Goal: Task Accomplishment & Management: Manage account settings

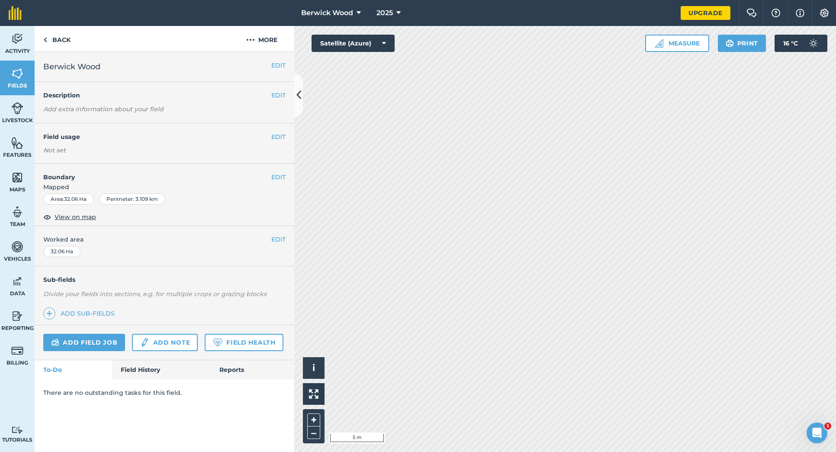
click at [26, 146] on link "Features" at bounding box center [17, 147] width 35 height 35
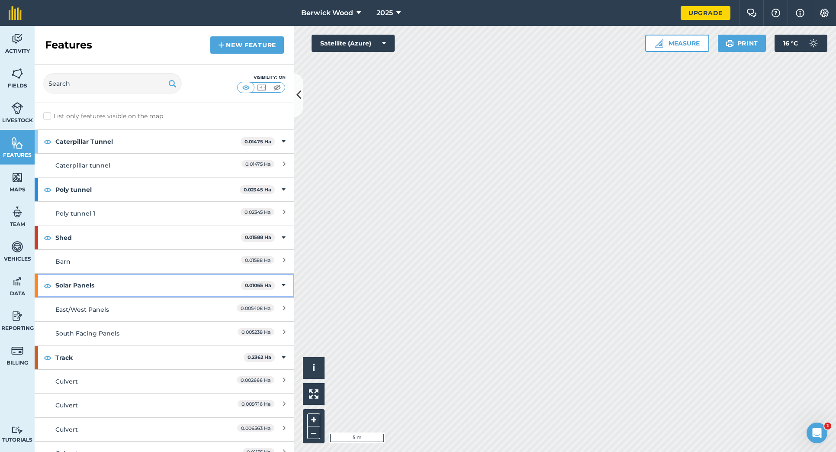
click at [285, 284] on icon at bounding box center [284, 285] width 4 height 10
click at [285, 284] on icon at bounding box center [285, 285] width 2 height 10
click at [271, 330] on span "0.005238 Ha" at bounding box center [256, 331] width 37 height 7
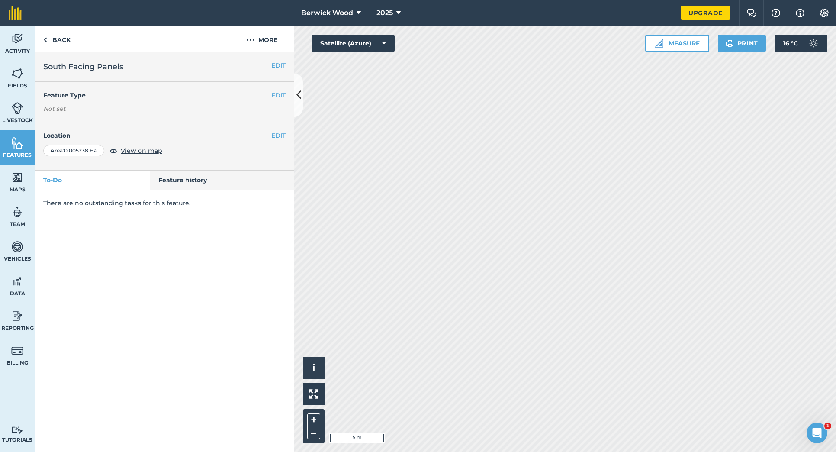
click at [275, 65] on button "EDIT" at bounding box center [278, 66] width 14 height 10
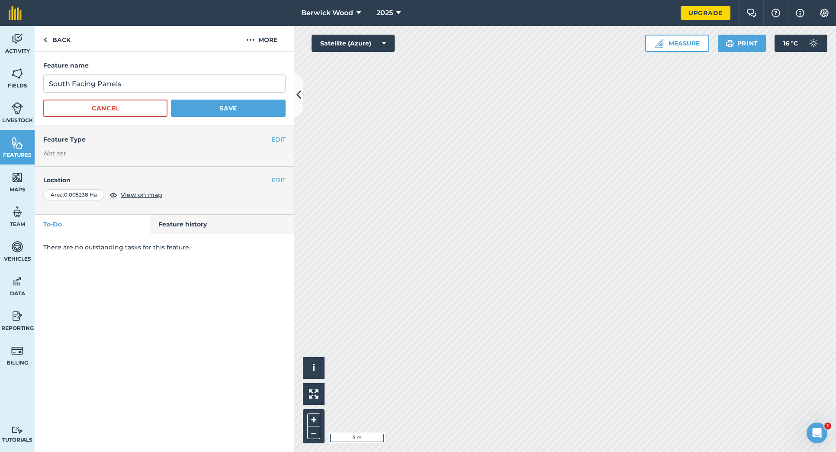
click at [277, 139] on button "EDIT" at bounding box center [278, 140] width 14 height 10
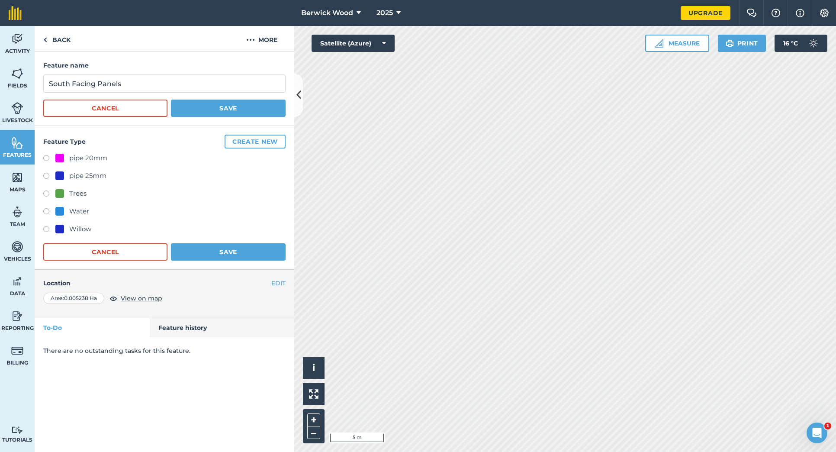
click at [122, 244] on button "Cancel" at bounding box center [105, 251] width 124 height 17
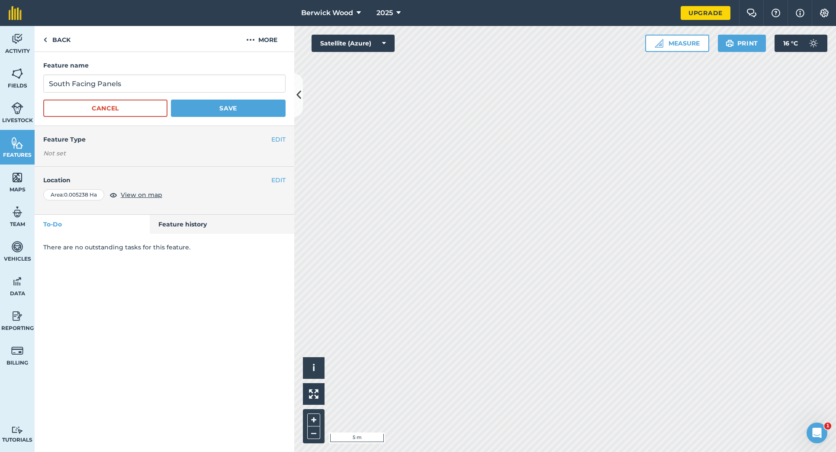
click at [279, 179] on button "EDIT" at bounding box center [278, 180] width 14 height 10
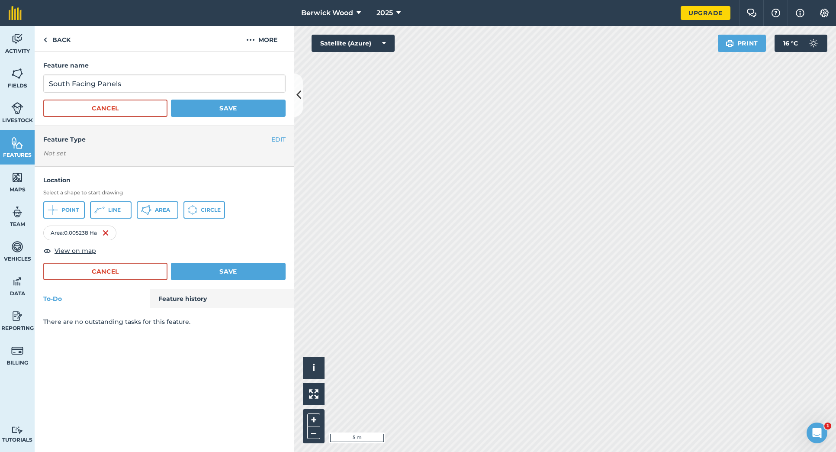
click at [106, 232] on img at bounding box center [105, 233] width 7 height 10
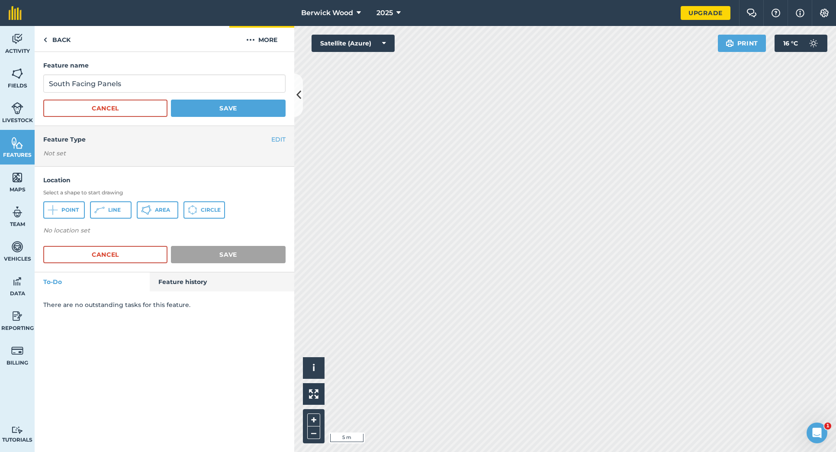
click at [266, 40] on button "More" at bounding box center [261, 39] width 65 height 26
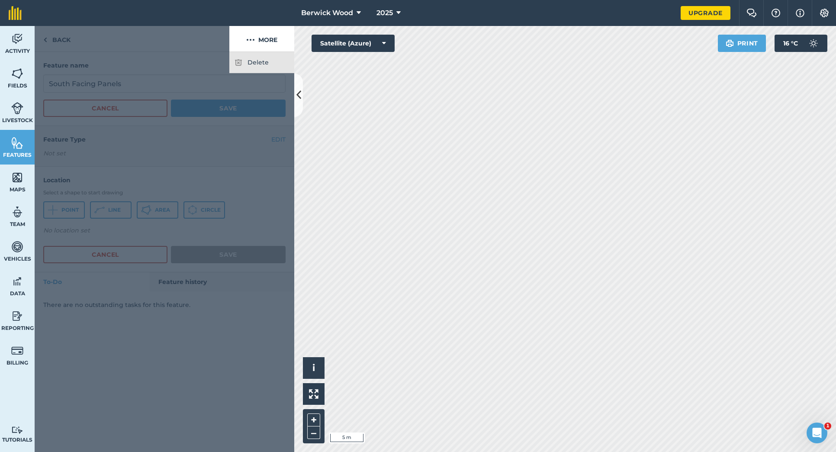
click at [248, 64] on div "Delete" at bounding box center [261, 62] width 65 height 21
click at [240, 63] on img at bounding box center [239, 62] width 8 height 10
click at [243, 140] on div at bounding box center [165, 252] width 260 height 400
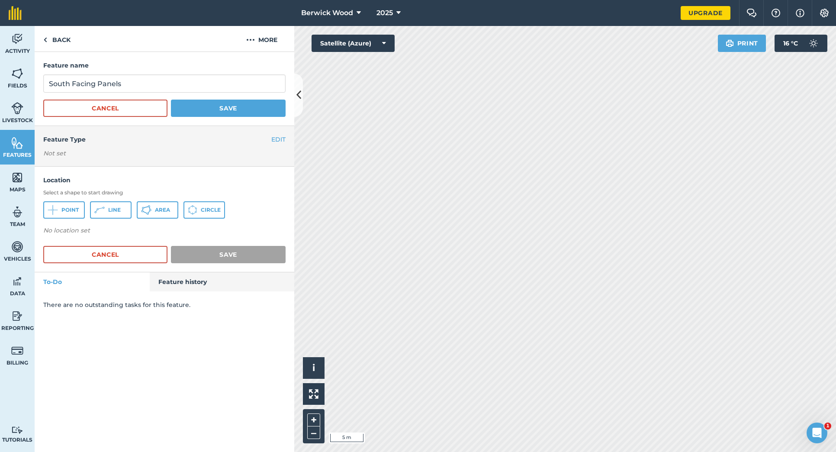
click at [124, 255] on button "Cancel" at bounding box center [105, 254] width 124 height 17
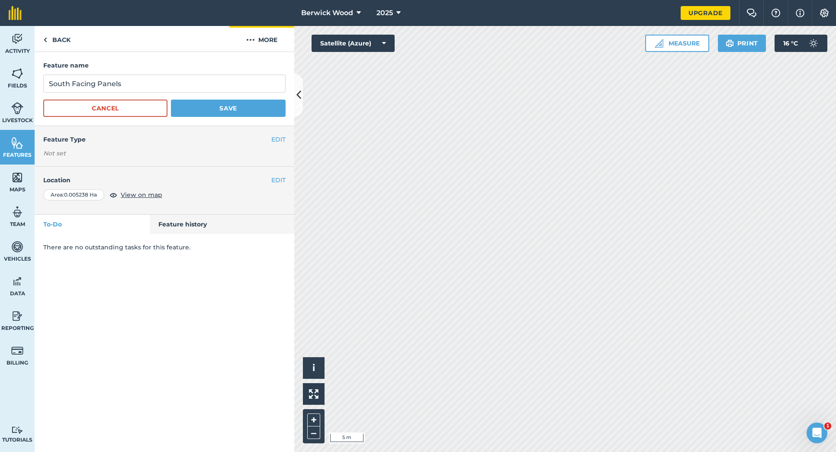
click at [259, 40] on button "More" at bounding box center [261, 39] width 65 height 26
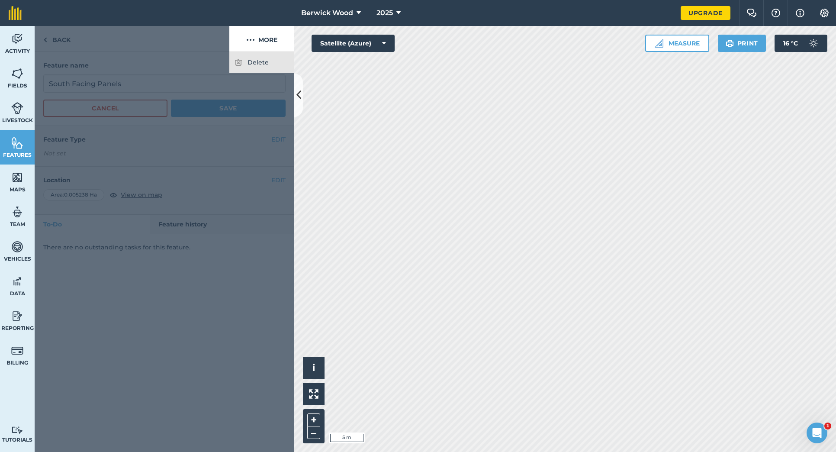
click at [245, 60] on div "Delete" at bounding box center [261, 62] width 65 height 21
click at [242, 61] on img at bounding box center [239, 62] width 8 height 10
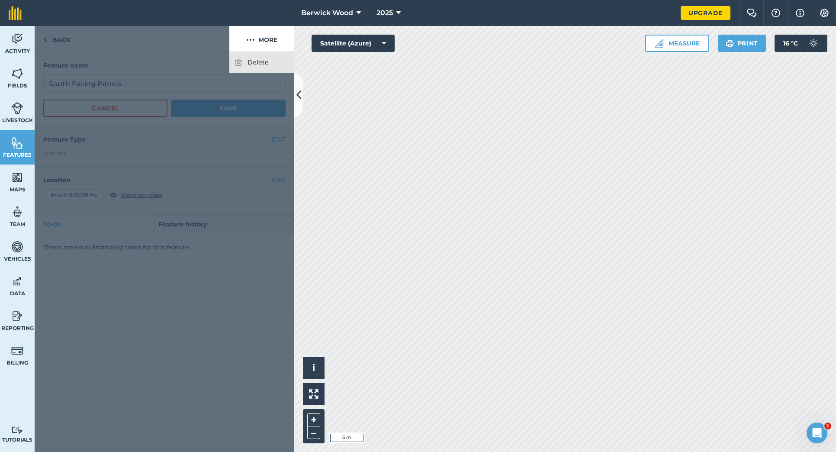
click at [242, 61] on div "Delete" at bounding box center [261, 62] width 65 height 21
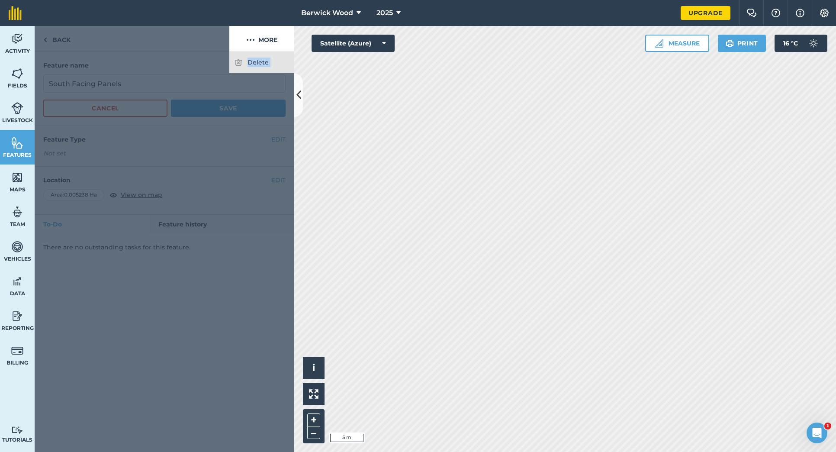
click at [242, 61] on div "Delete" at bounding box center [261, 62] width 65 height 21
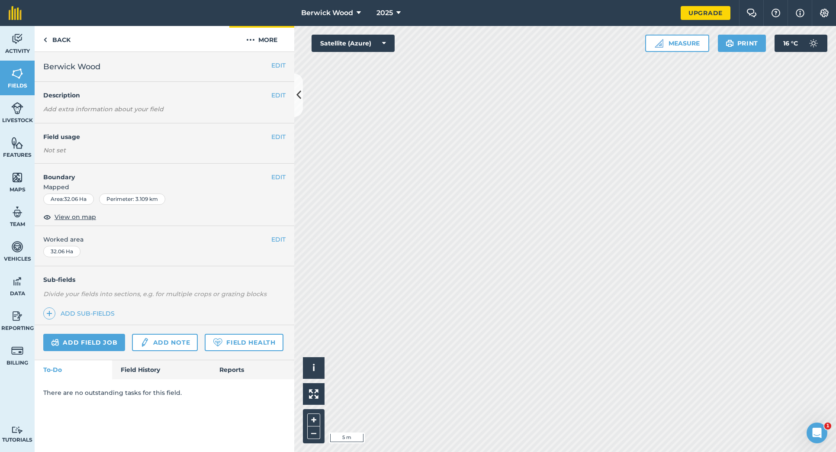
click at [259, 38] on button "More" at bounding box center [261, 39] width 65 height 26
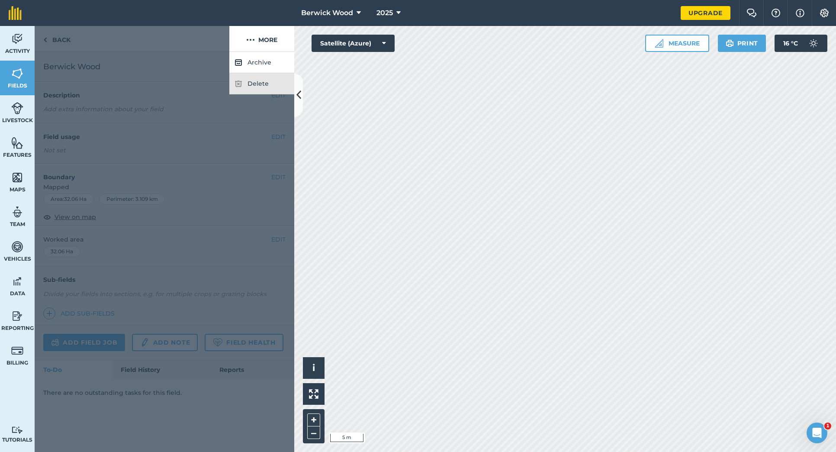
click at [253, 82] on div "Delete" at bounding box center [261, 83] width 65 height 21
click at [253, 154] on div at bounding box center [165, 252] width 260 height 400
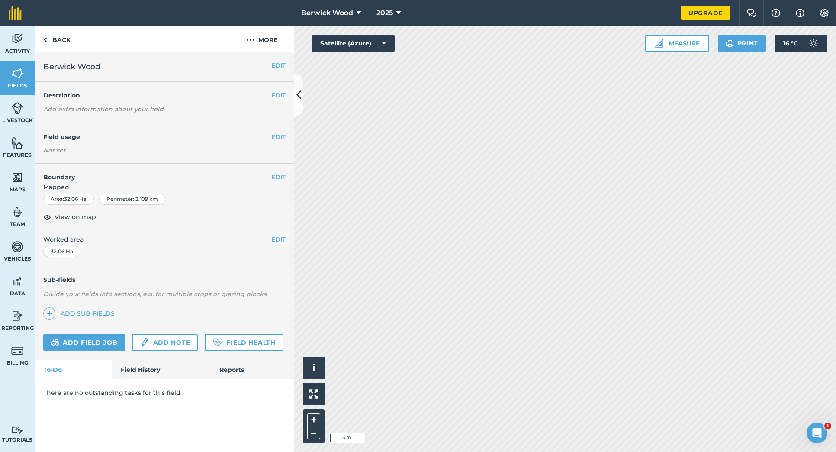
click at [20, 149] on img at bounding box center [17, 142] width 12 height 13
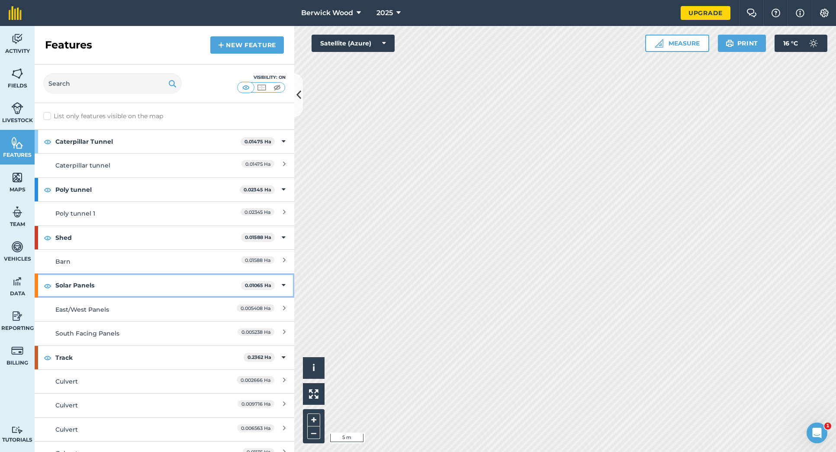
click at [281, 284] on div "Solar Panels 0.01065 Ha" at bounding box center [165, 285] width 260 height 23
click at [267, 330] on span "0.005238 Ha" at bounding box center [256, 331] width 37 height 7
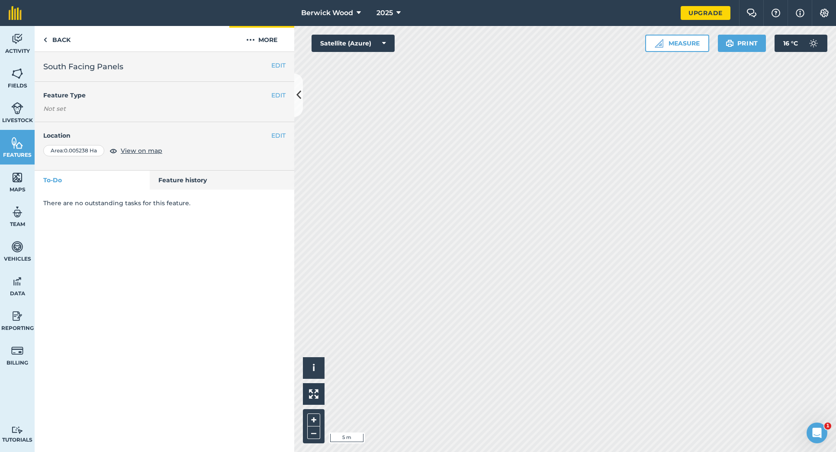
click at [261, 39] on button "More" at bounding box center [261, 39] width 65 height 26
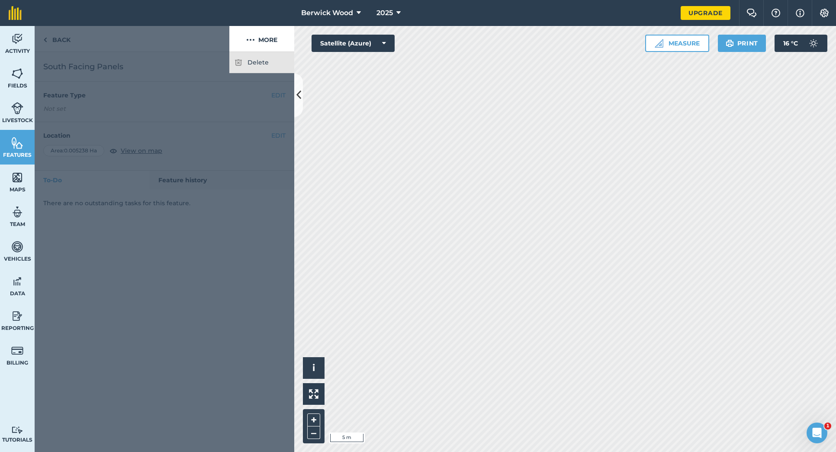
click at [242, 62] on div "Delete" at bounding box center [261, 62] width 65 height 21
click at [823, 13] on img at bounding box center [824, 13] width 10 height 9
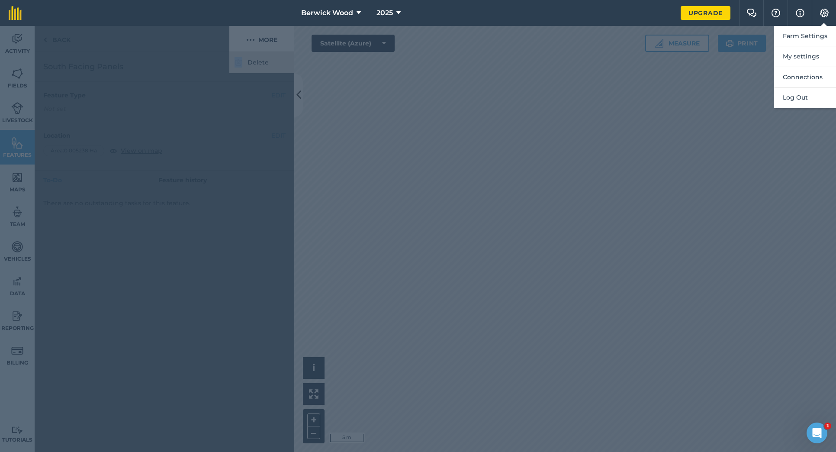
click at [798, 12] on img at bounding box center [800, 13] width 9 height 10
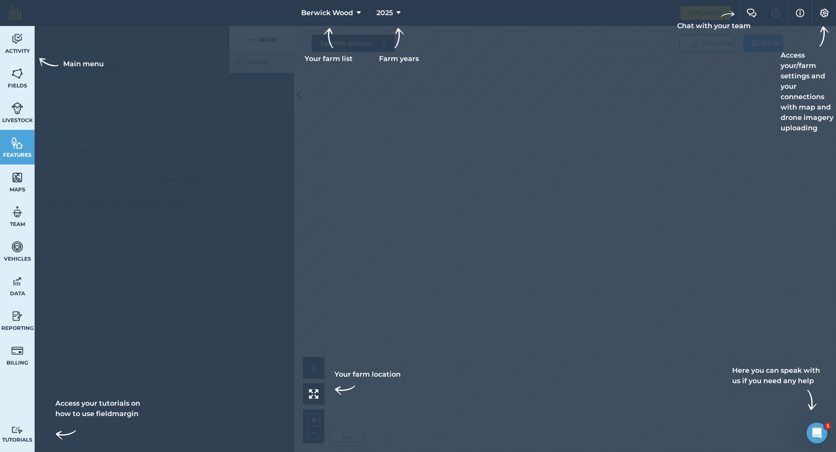
click at [736, 95] on div at bounding box center [418, 226] width 836 height 452
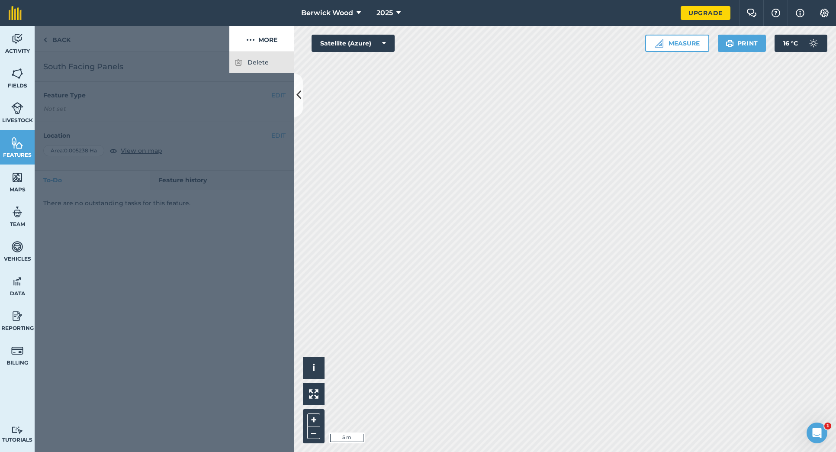
click at [779, 12] on img at bounding box center [776, 13] width 10 height 9
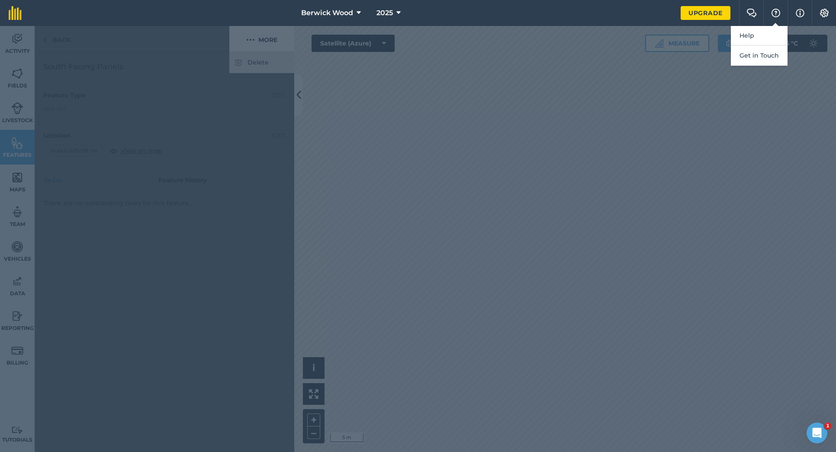
click at [790, 115] on div at bounding box center [418, 239] width 836 height 426
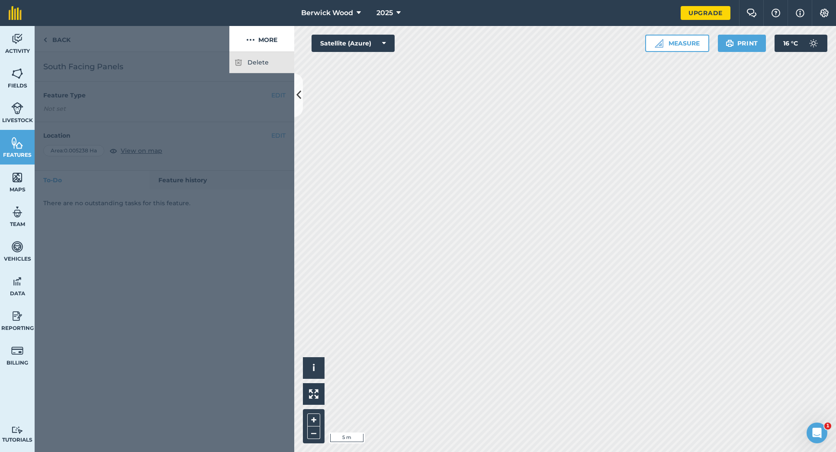
click at [827, 11] on img at bounding box center [824, 13] width 10 height 9
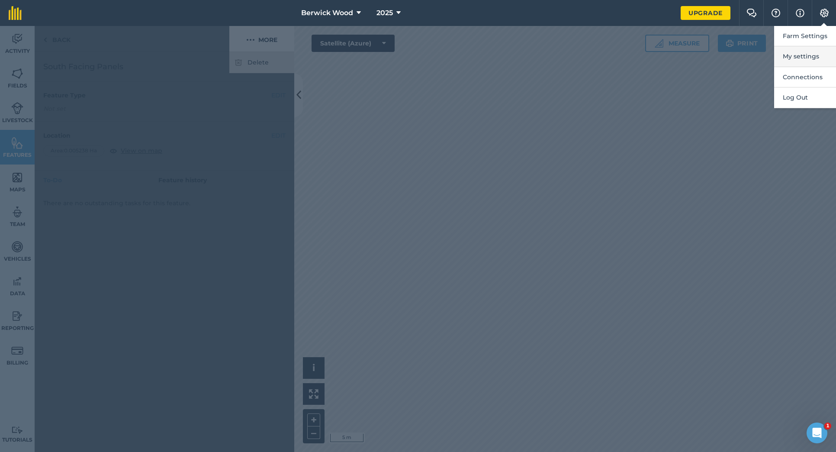
click at [811, 52] on button "My settings" at bounding box center [805, 56] width 62 height 20
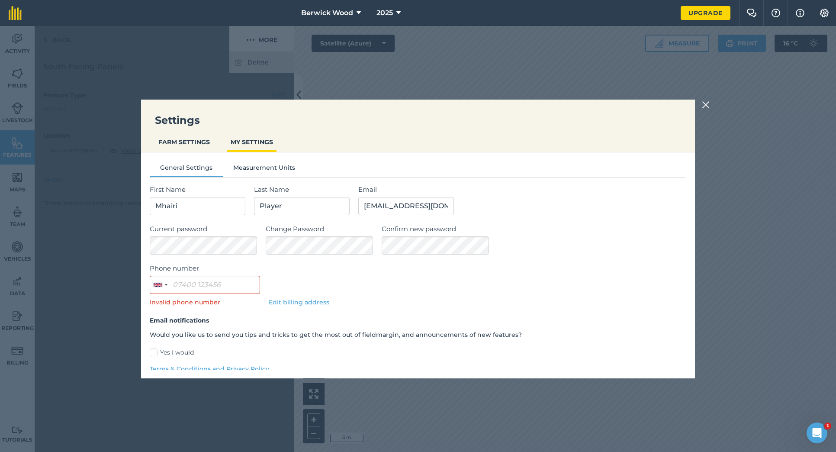
click at [181, 146] on button "FARM SETTINGS" at bounding box center [184, 142] width 58 height 16
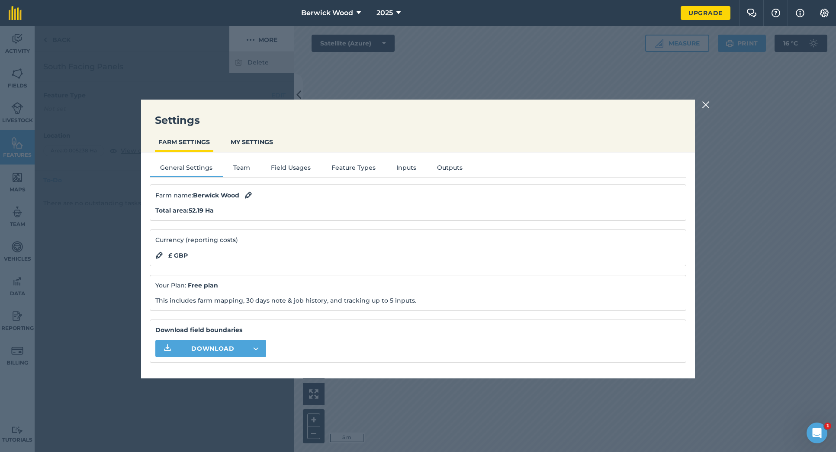
click at [356, 170] on button "Feature Types" at bounding box center [353, 169] width 65 height 13
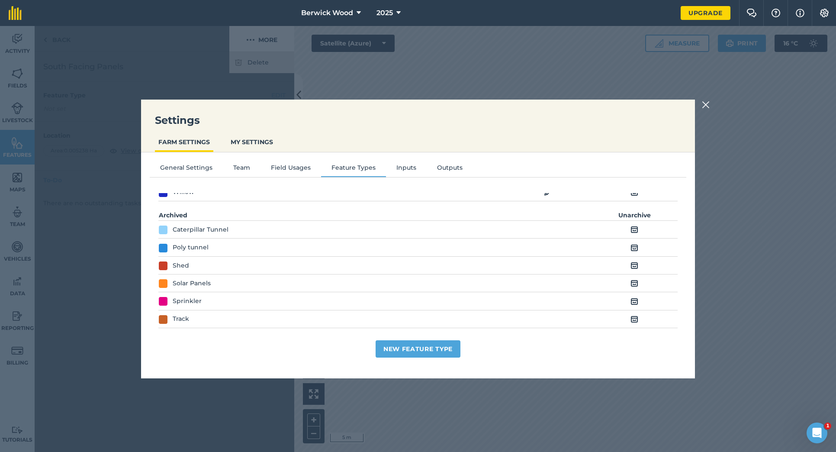
scroll to position [92, 0]
click at [635, 282] on img at bounding box center [635, 283] width 8 height 10
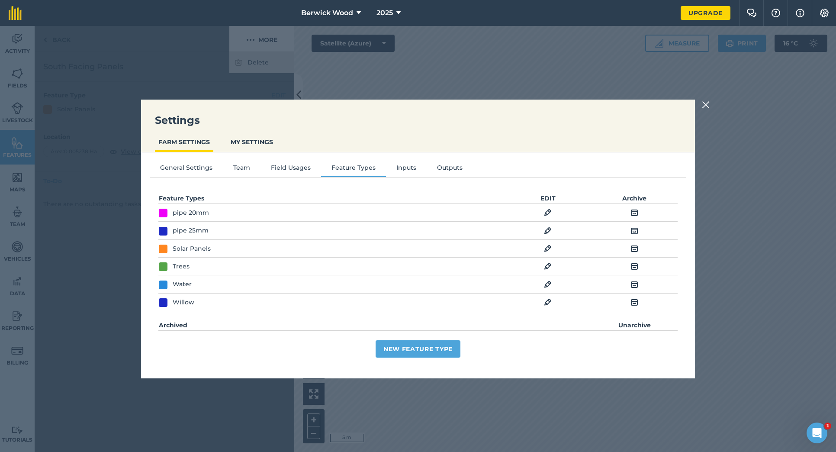
scroll to position [0, 0]
click at [707, 102] on img at bounding box center [706, 105] width 8 height 10
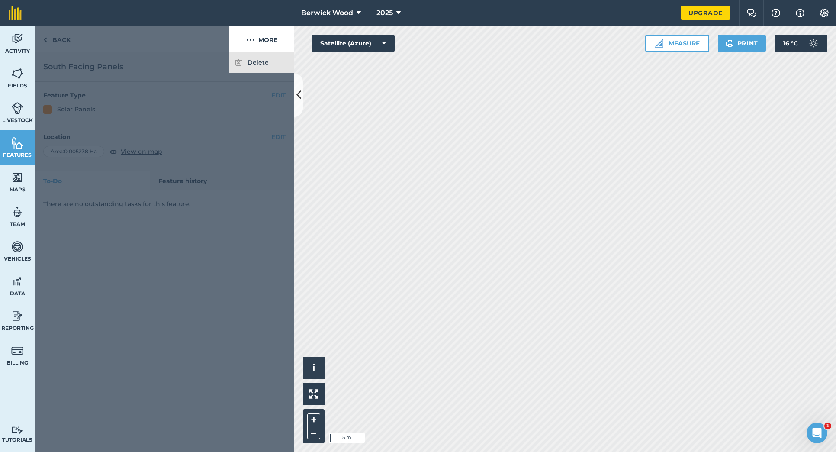
click at [8, 148] on link "Features" at bounding box center [17, 147] width 35 height 35
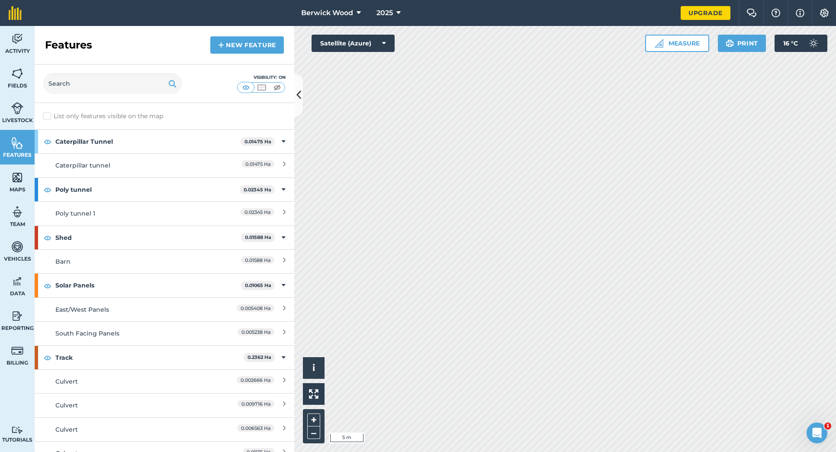
click at [269, 331] on span "0.005238 Ha" at bounding box center [256, 331] width 37 height 7
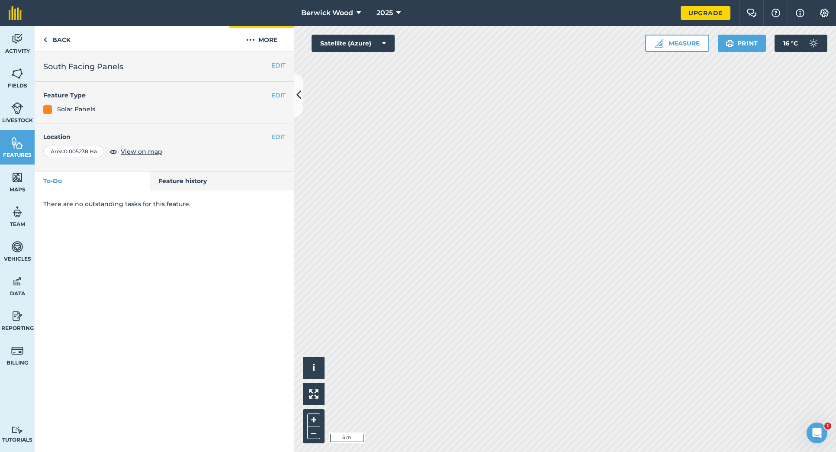
click at [260, 39] on button "More" at bounding box center [261, 39] width 65 height 26
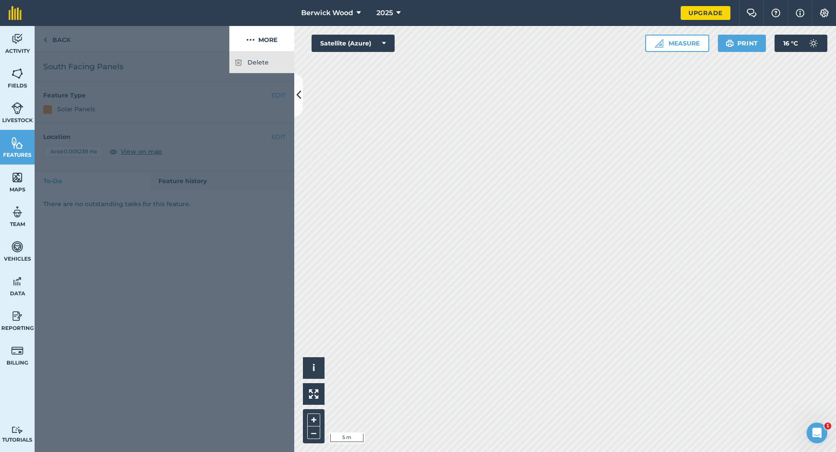
click at [249, 59] on div "Delete" at bounding box center [261, 62] width 65 height 21
click at [247, 60] on div "Delete" at bounding box center [261, 62] width 65 height 21
